Goal: Task Accomplishment & Management: Manage account settings

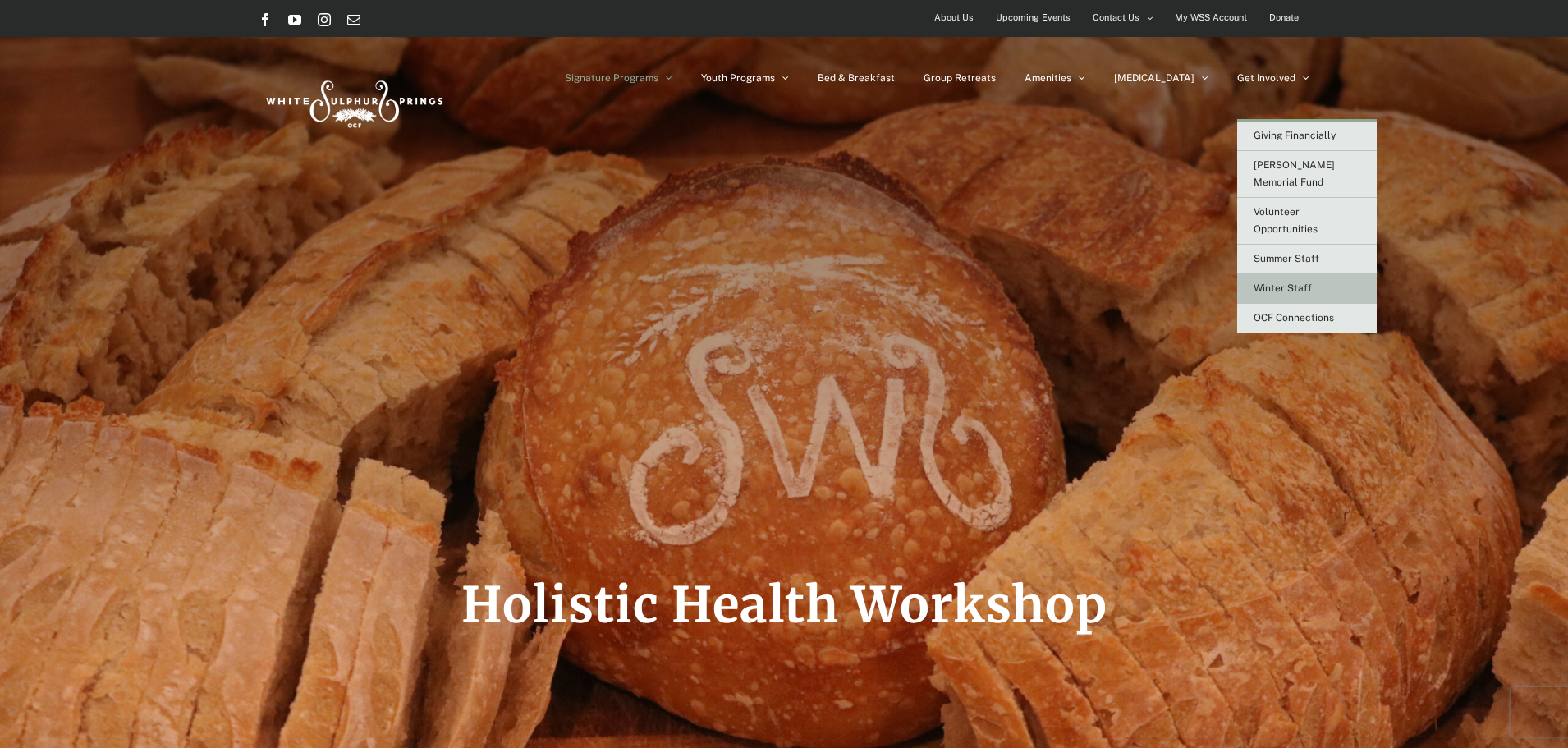
click at [1318, 274] on link "Winter Staff" at bounding box center [1306, 289] width 139 height 30
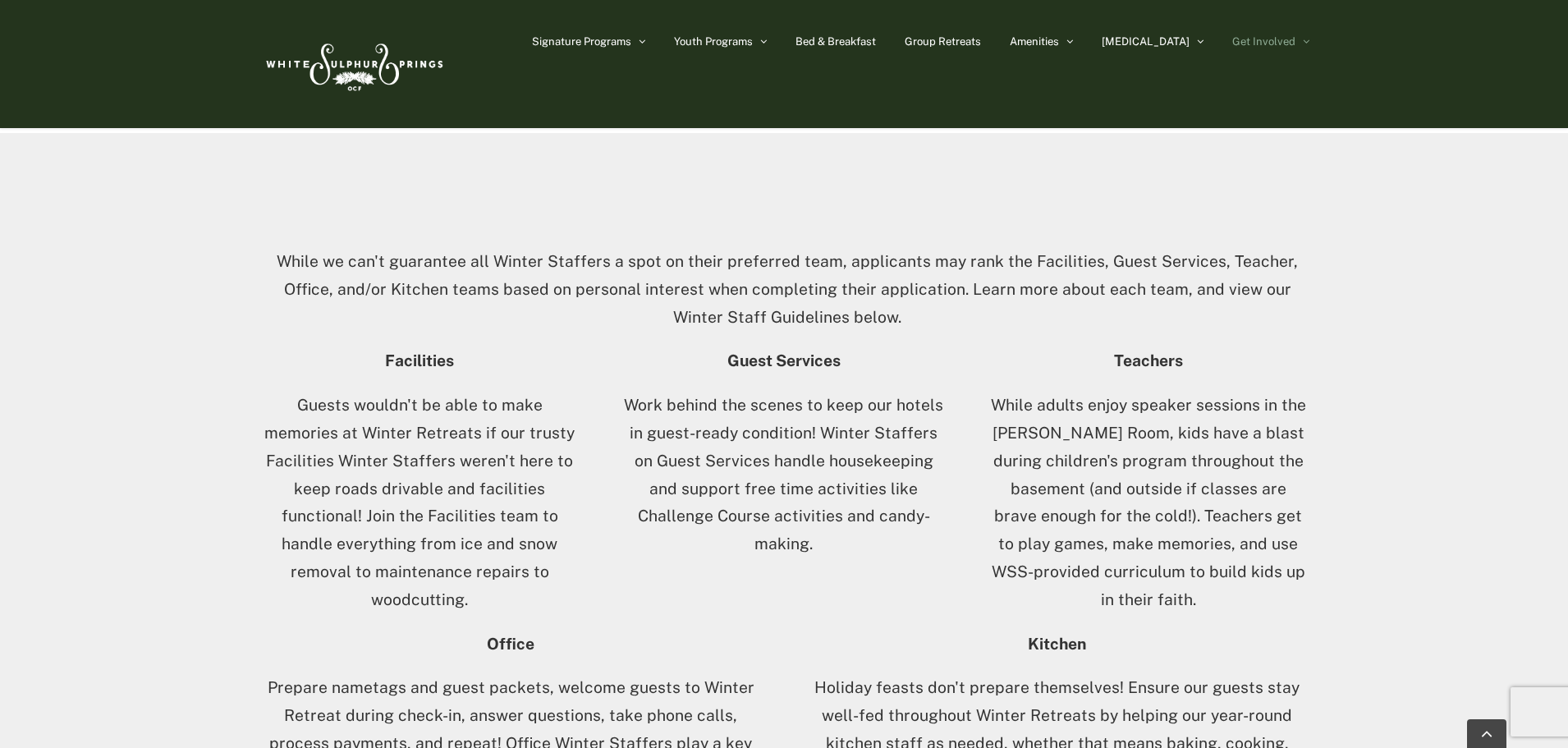
scroll to position [657, 0]
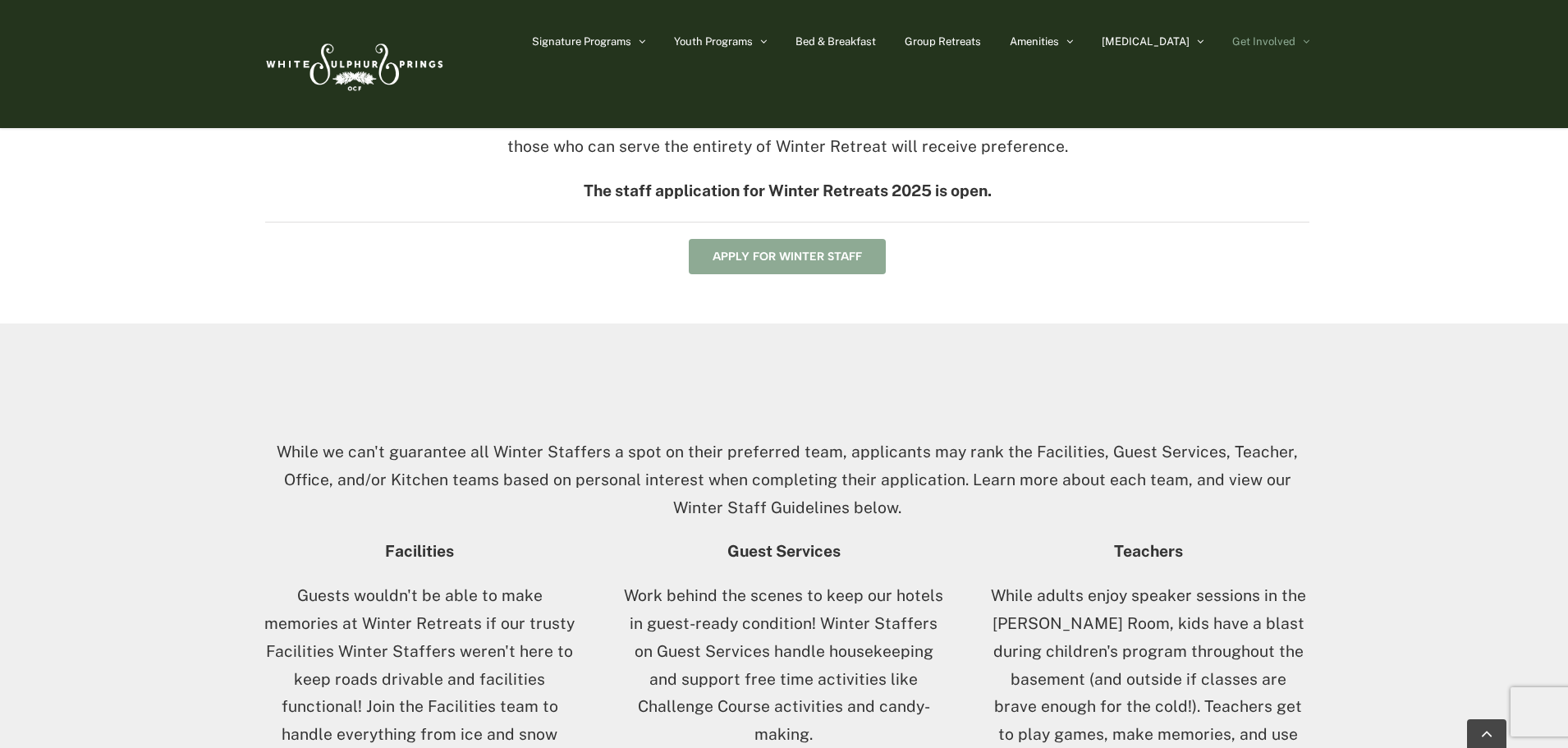
click at [841, 266] on link "Apply for Winter Staff" at bounding box center [787, 257] width 197 height 35
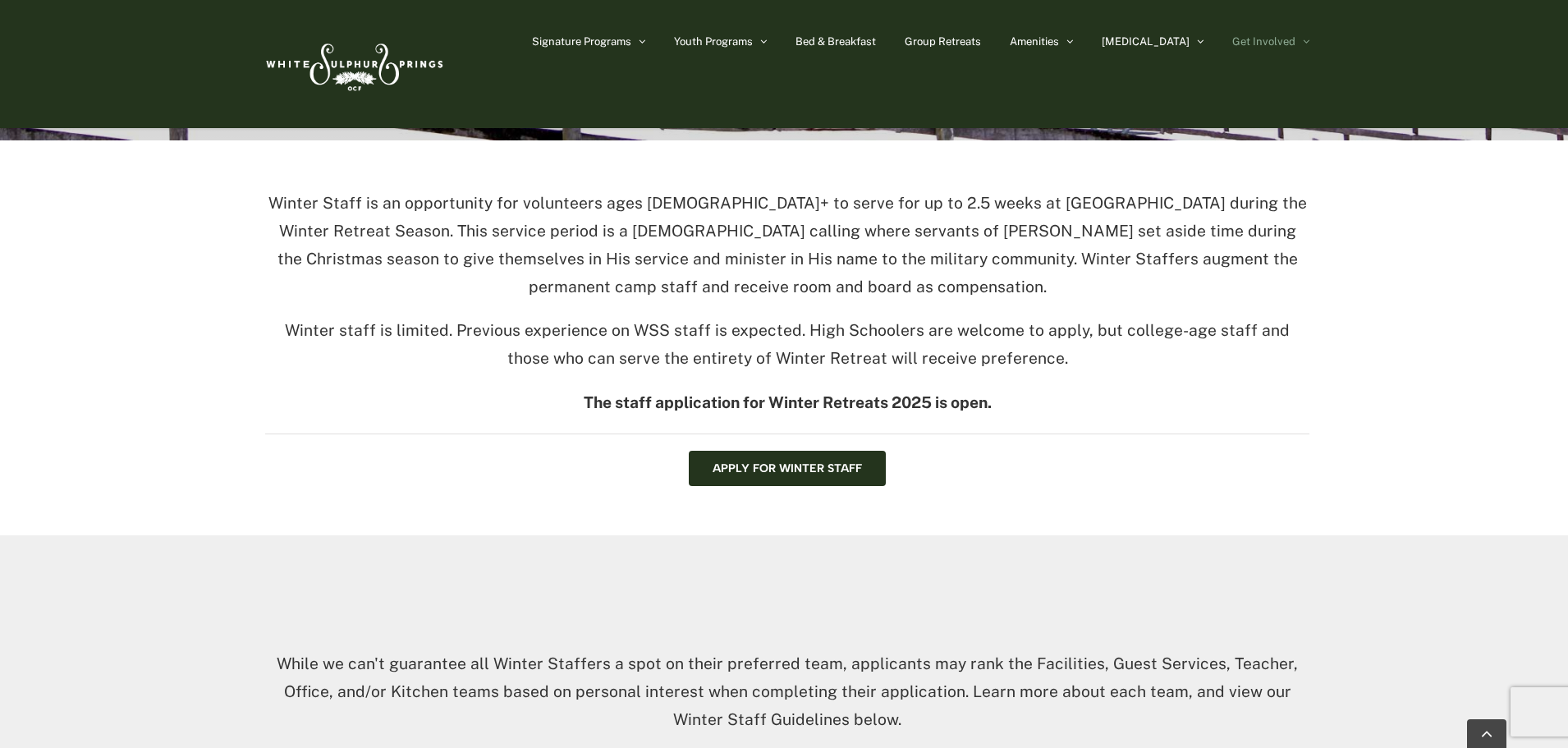
scroll to position [408, 0]
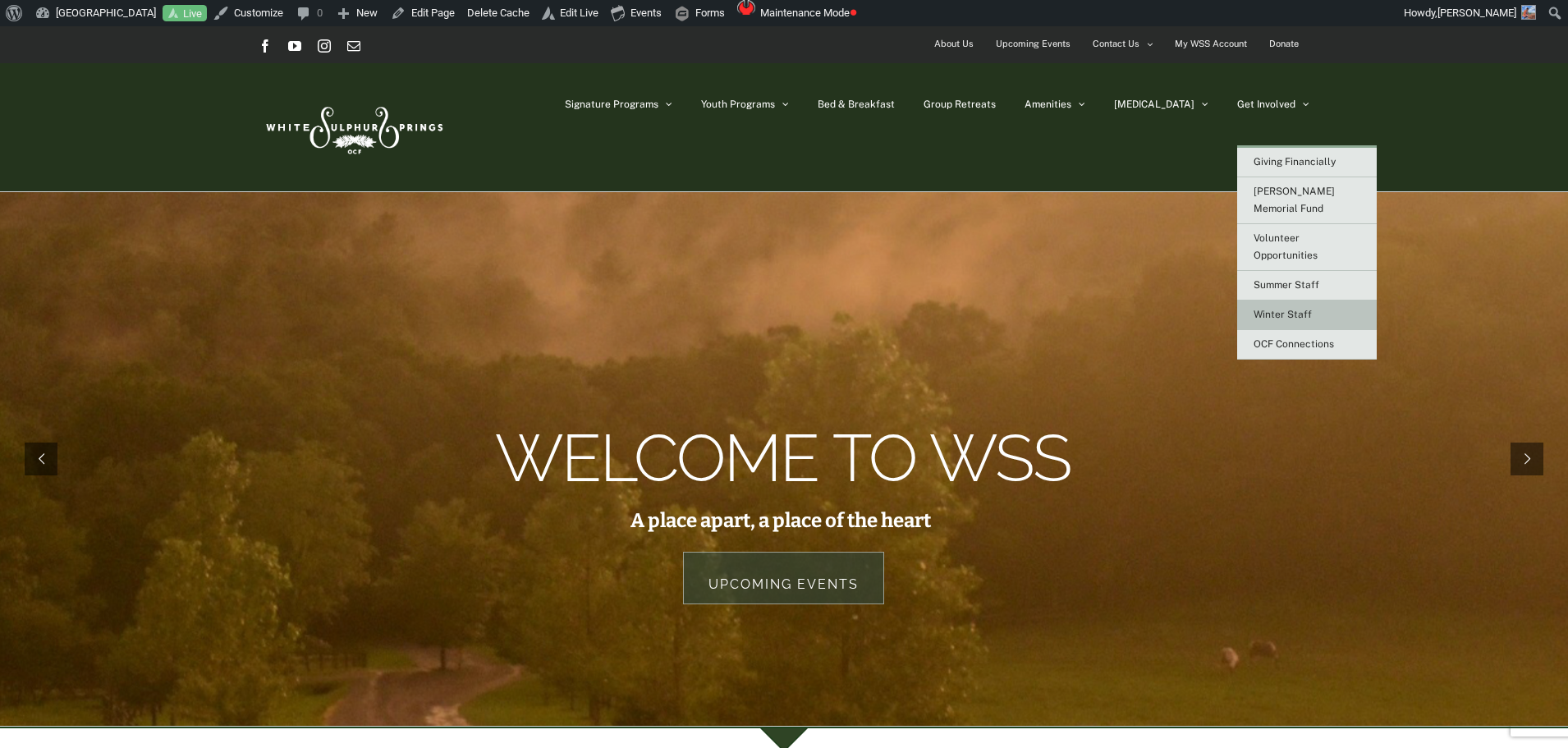
click at [1291, 300] on link "Winter Staff" at bounding box center [1306, 315] width 139 height 30
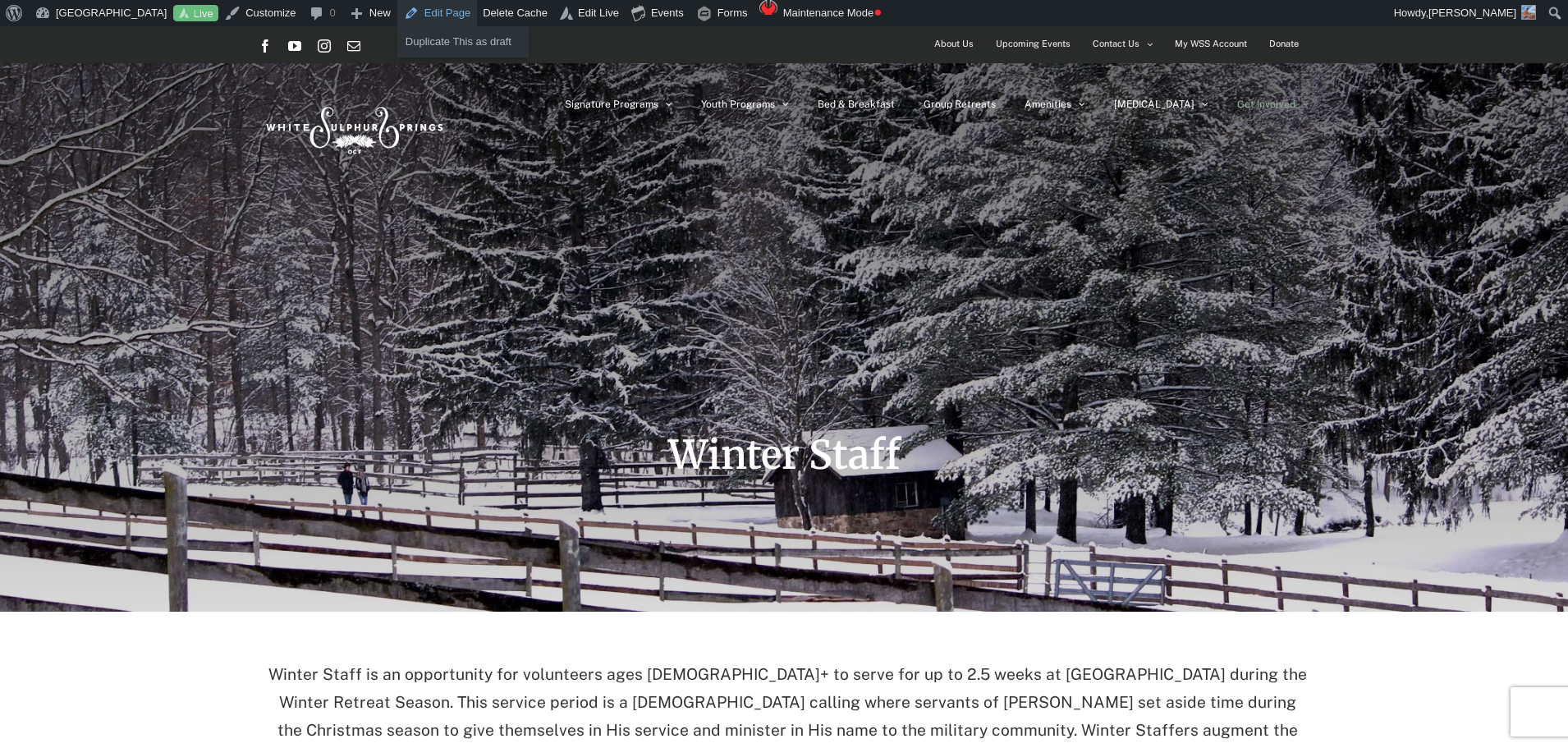
click at [441, 11] on link "Edit Page" at bounding box center [437, 13] width 80 height 26
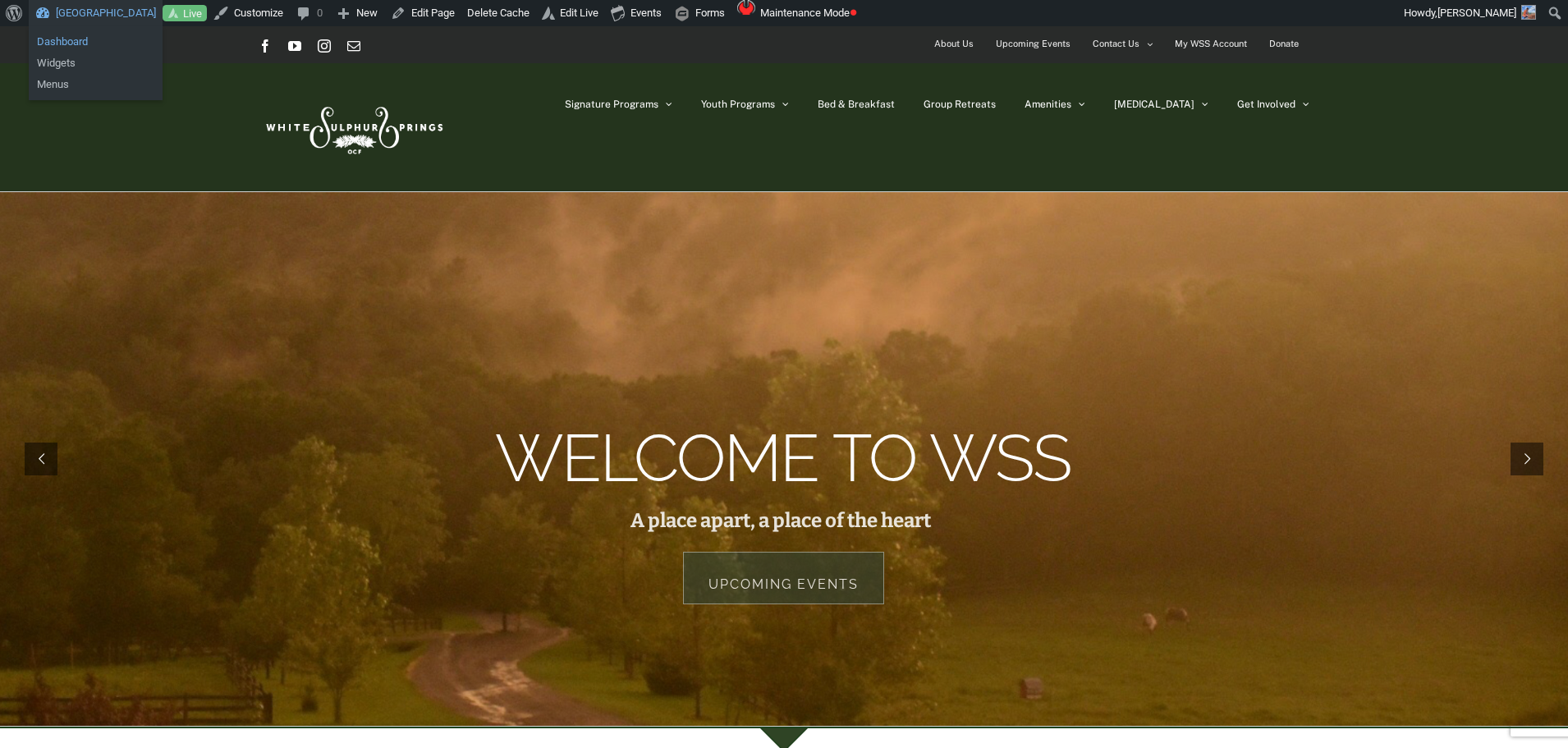
click at [89, 42] on link "Dashboard" at bounding box center [95, 42] width 134 height 21
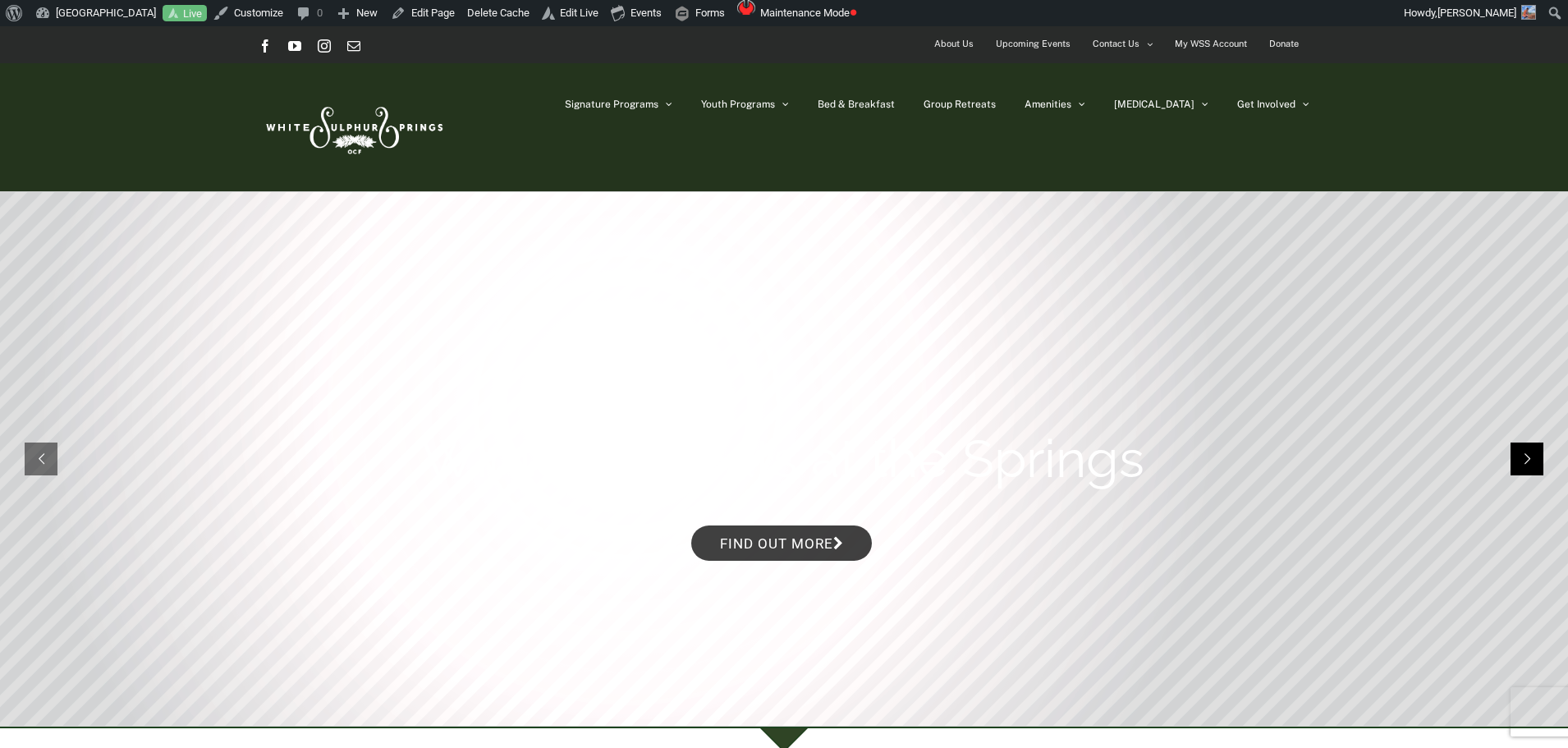
click at [1524, 444] on rs-arrow at bounding box center [1527, 459] width 33 height 33
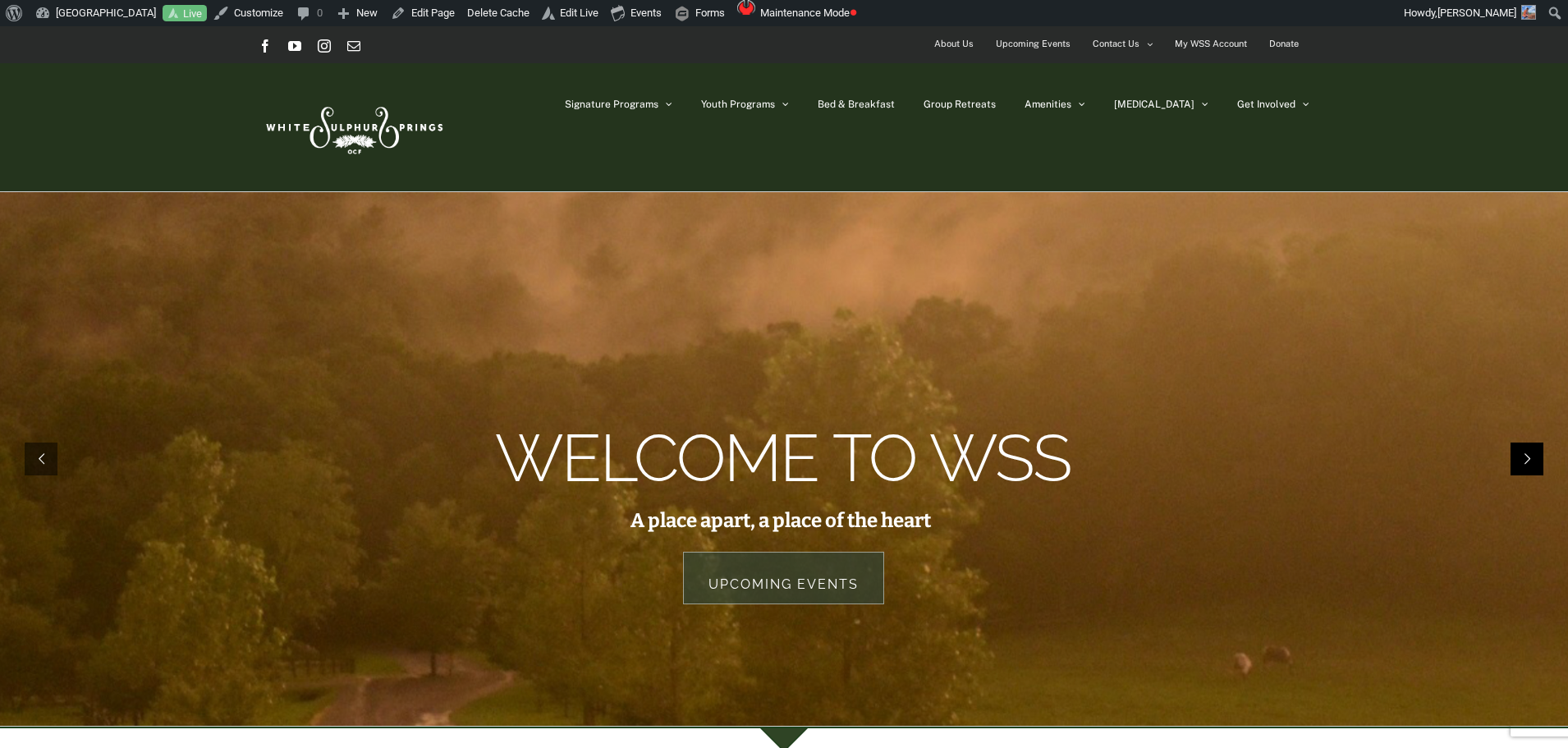
click at [1524, 444] on rs-arrow at bounding box center [1527, 459] width 33 height 33
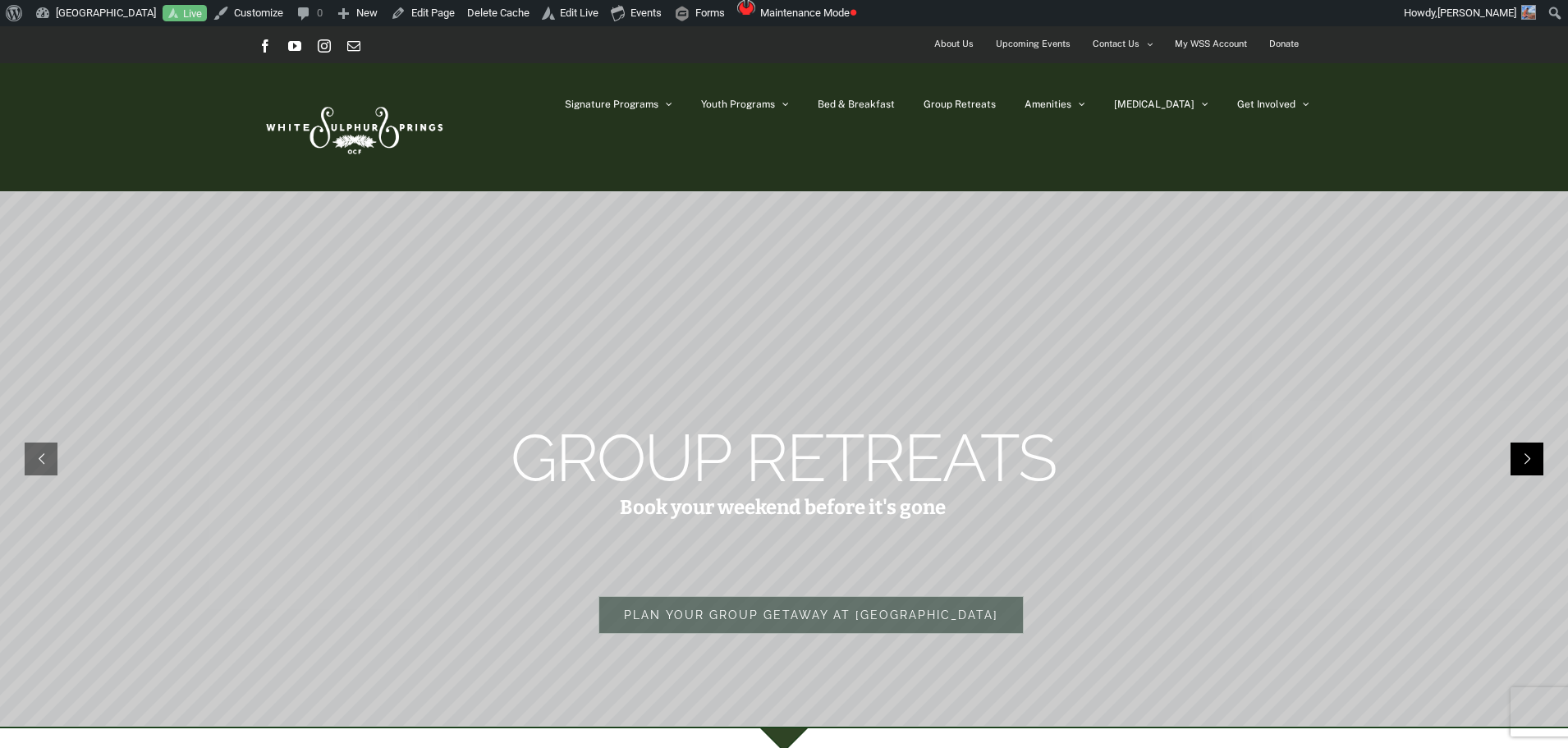
click at [1524, 444] on rs-arrow at bounding box center [1527, 459] width 33 height 33
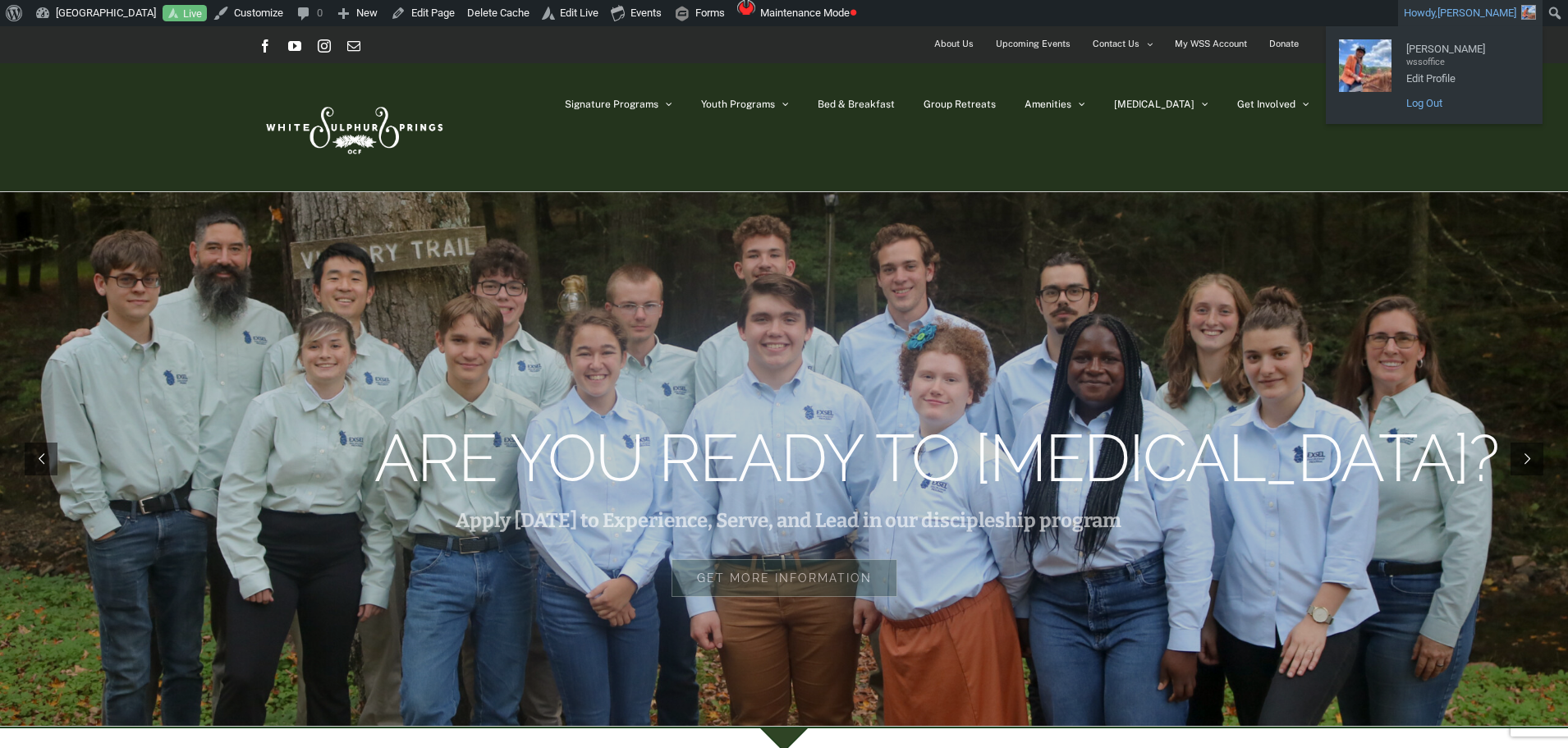
click at [1431, 99] on link "Log Out" at bounding box center [1464, 103] width 131 height 21
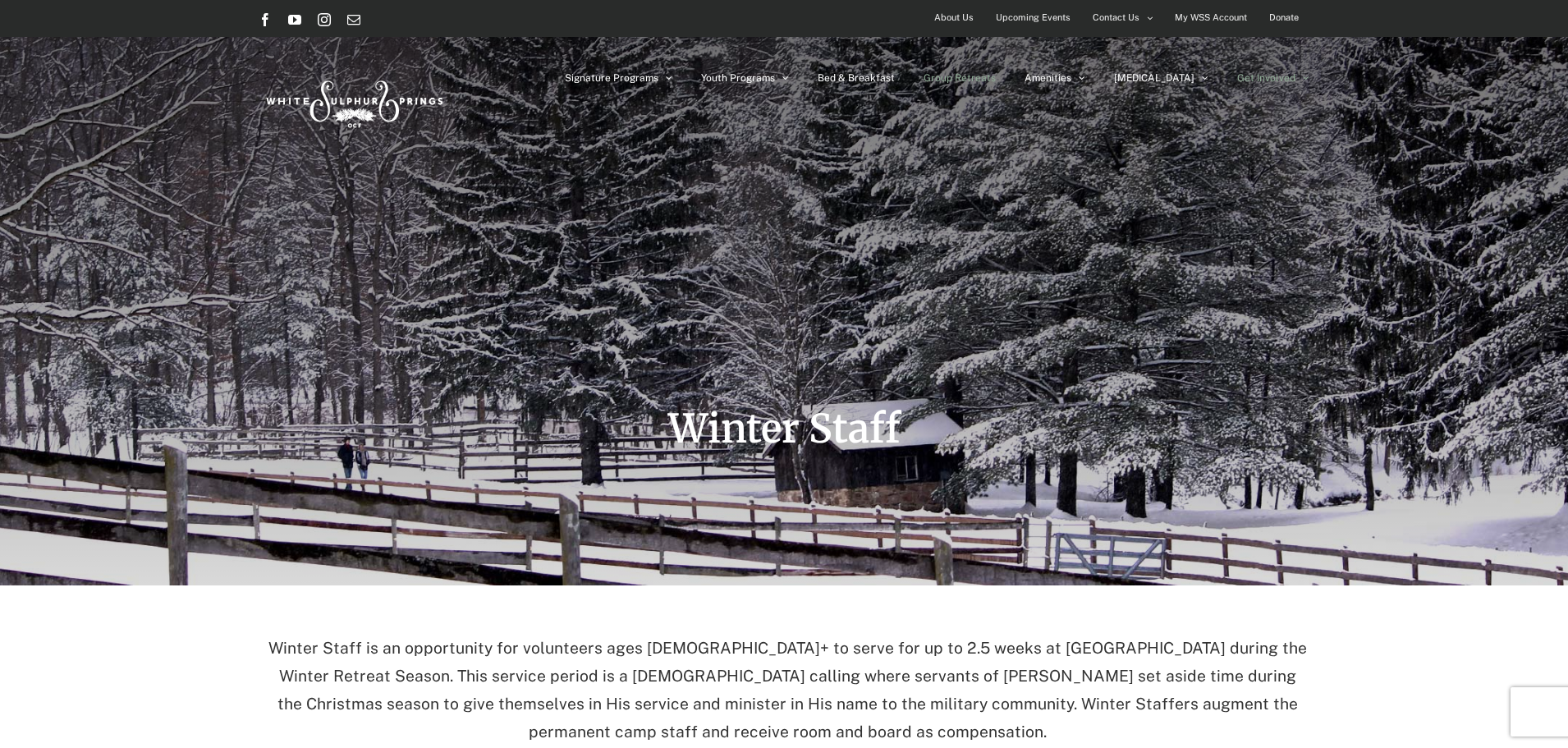
click at [995, 67] on link "Group Retreats" at bounding box center [960, 78] width 73 height 82
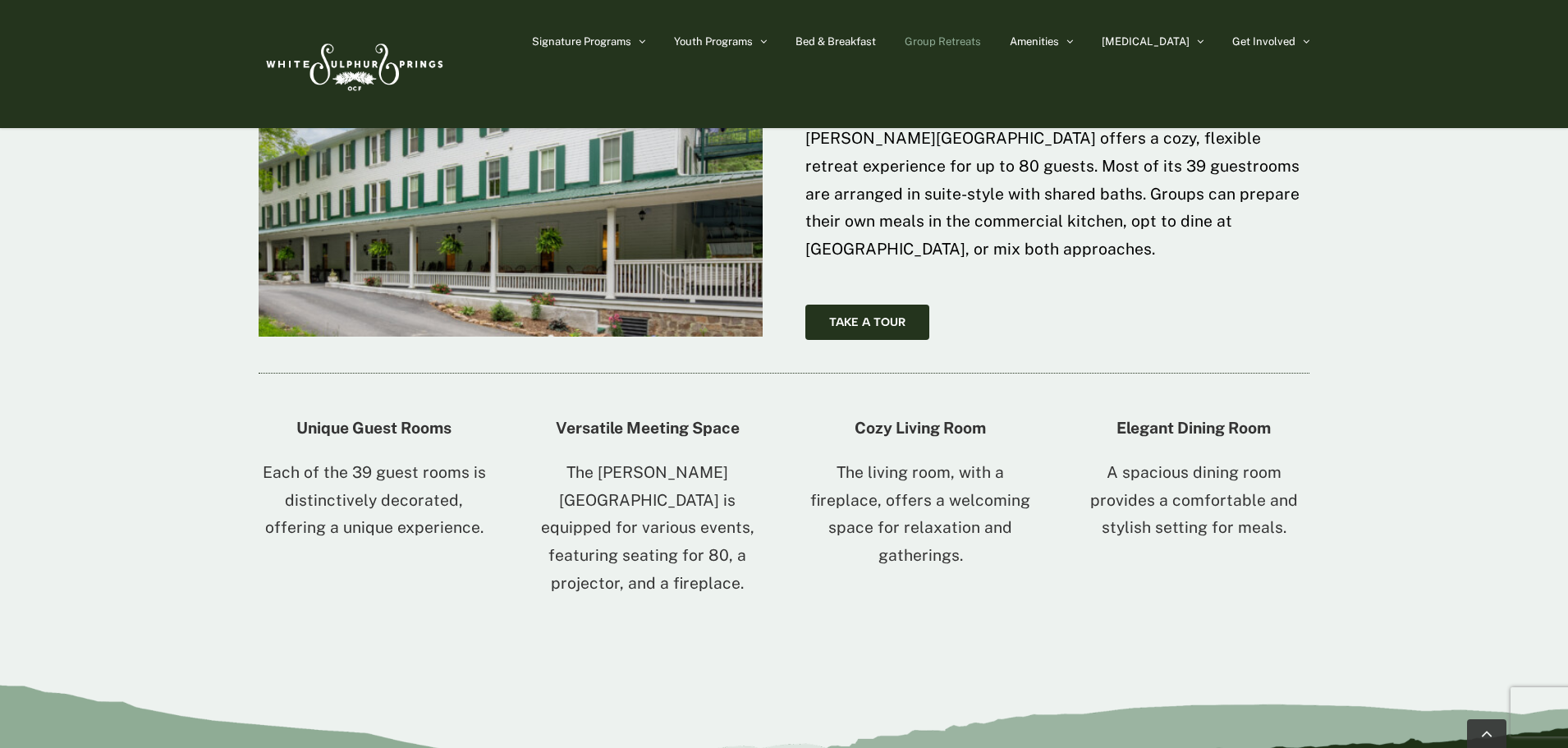
scroll to position [2629, 0]
